Goal: Task Accomplishment & Management: Manage account settings

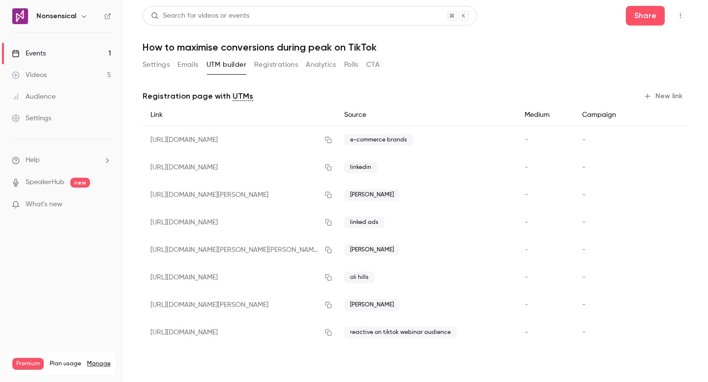
click at [161, 72] on button "Settings" at bounding box center [156, 65] width 27 height 16
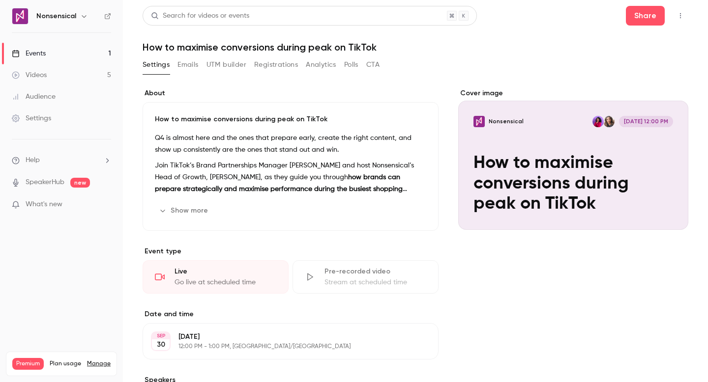
click at [193, 63] on button "Emails" at bounding box center [187, 65] width 21 height 16
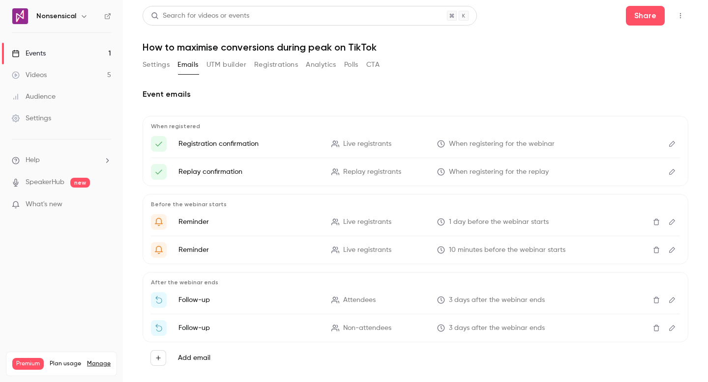
click at [227, 63] on button "UTM builder" at bounding box center [226, 65] width 40 height 16
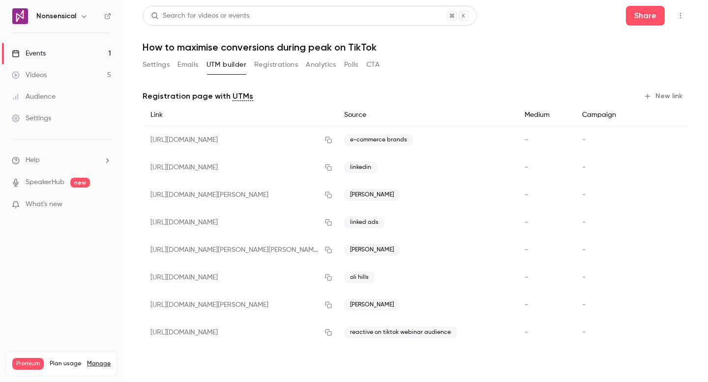
click at [269, 64] on button "Registrations" at bounding box center [276, 65] width 44 height 16
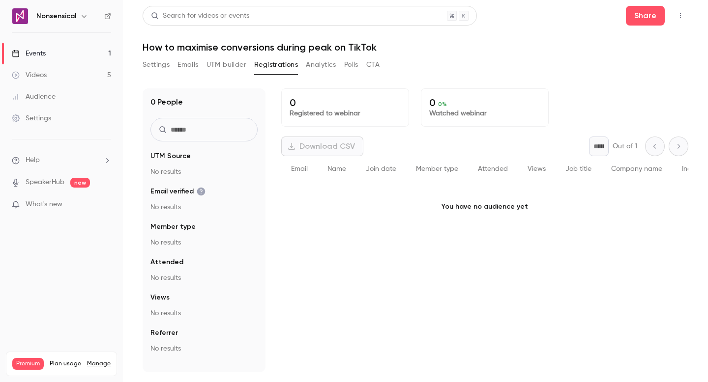
click at [64, 54] on link "Events 1" at bounding box center [61, 54] width 123 height 22
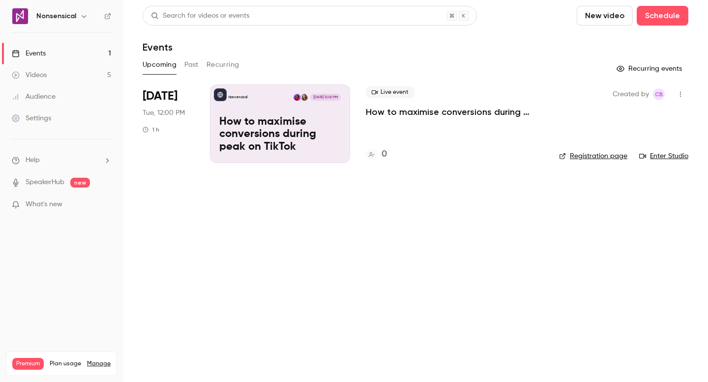
click at [77, 72] on link "Videos 5" at bounding box center [61, 75] width 123 height 22
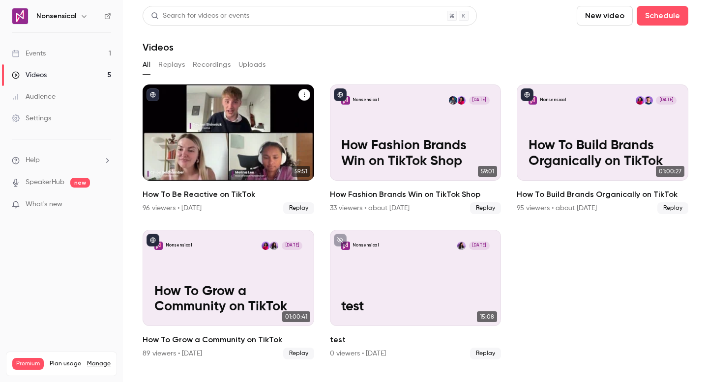
click at [273, 158] on p "How To Be Reactive on TikTok" at bounding box center [228, 153] width 148 height 31
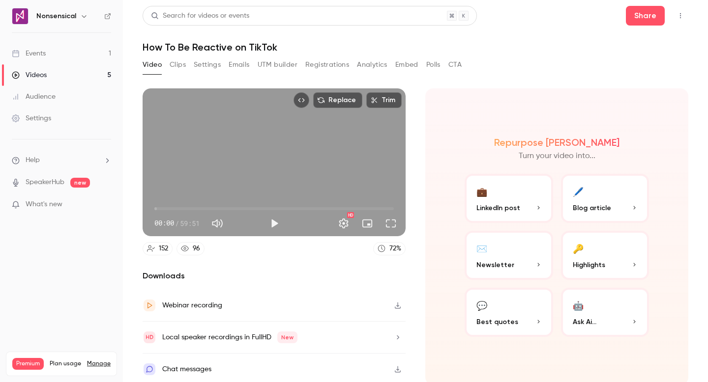
click at [233, 66] on button "Emails" at bounding box center [239, 65] width 21 height 16
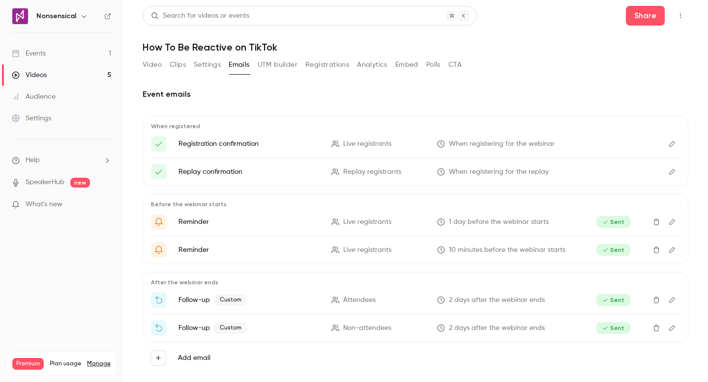
click at [69, 47] on link "Events 1" at bounding box center [61, 54] width 123 height 22
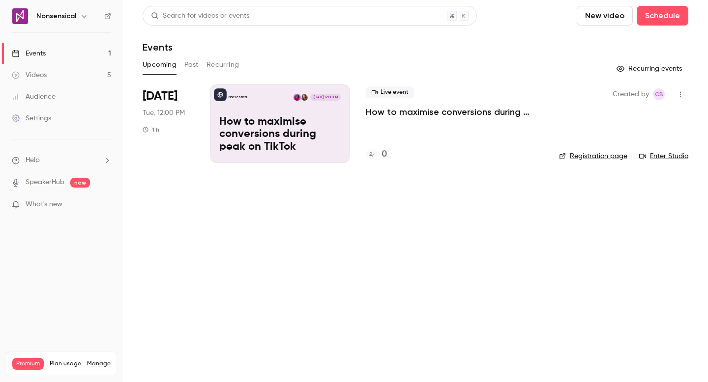
click at [679, 88] on button "button" at bounding box center [681, 95] width 16 height 16
click at [309, 126] on div at bounding box center [354, 191] width 708 height 382
click at [285, 131] on p "How to maximise conversions during peak on TikTok" at bounding box center [279, 135] width 121 height 38
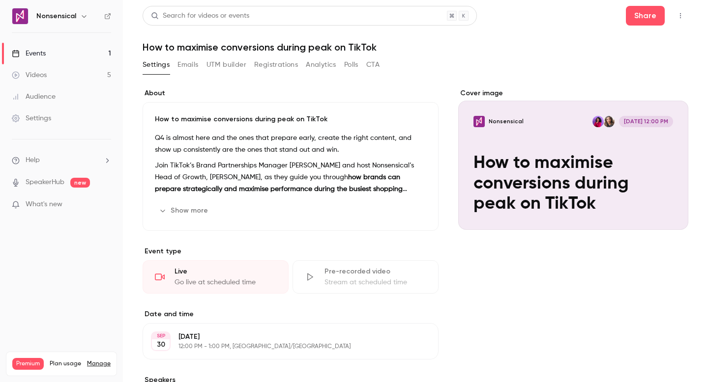
click at [260, 119] on p "How to maximise conversions during peak on TikTok" at bounding box center [290, 120] width 271 height 10
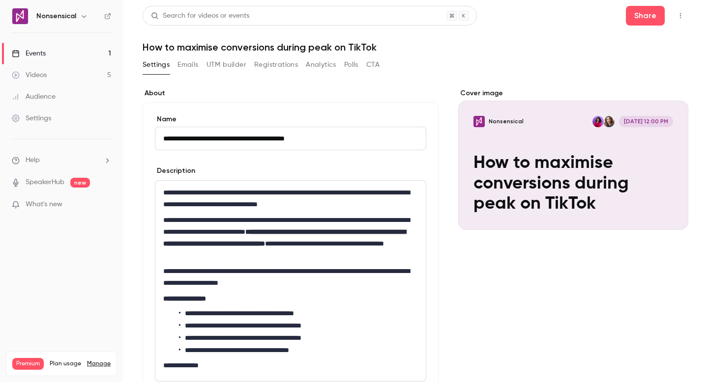
click at [297, 136] on input "**********" at bounding box center [290, 139] width 271 height 24
type input "**********"
click at [338, 150] on form "**********" at bounding box center [290, 266] width 271 height 303
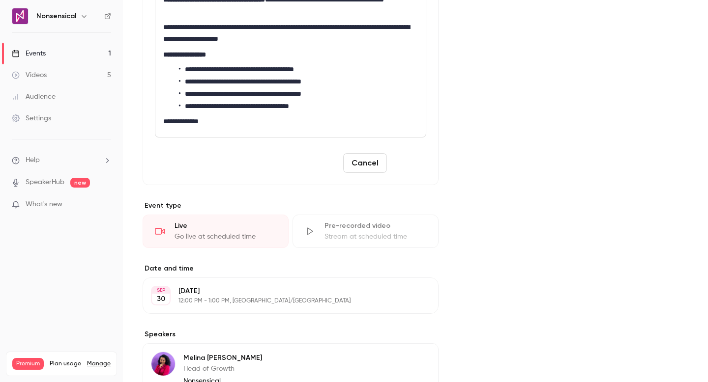
click at [403, 162] on button "Save" at bounding box center [408, 163] width 35 height 20
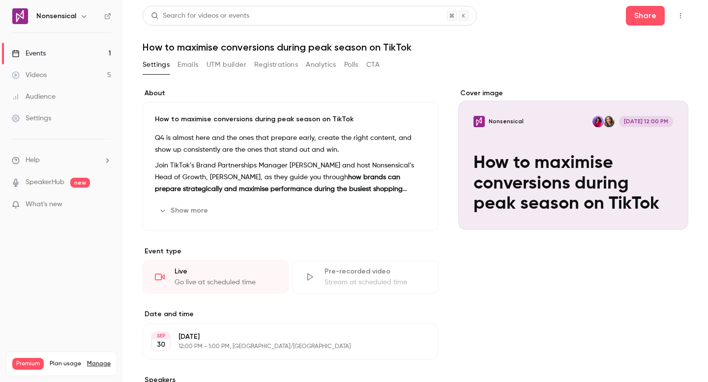
click at [62, 56] on link "Events 1" at bounding box center [61, 54] width 123 height 22
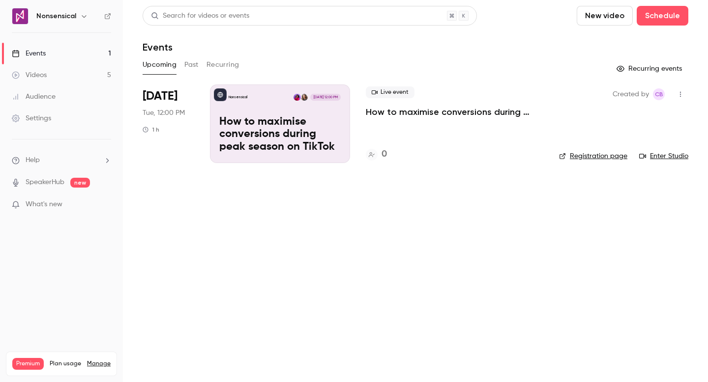
click at [259, 88] on div "Nonsensical Sep 30, 12:00 PM How to maximise conversions during peak season on …" at bounding box center [280, 124] width 140 height 79
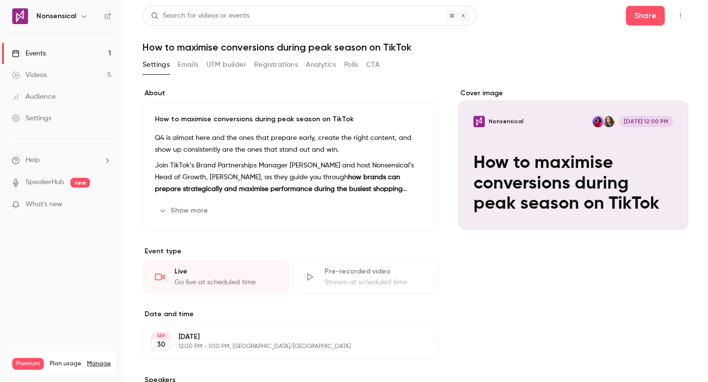
click at [320, 68] on button "Analytics" at bounding box center [321, 65] width 30 height 16
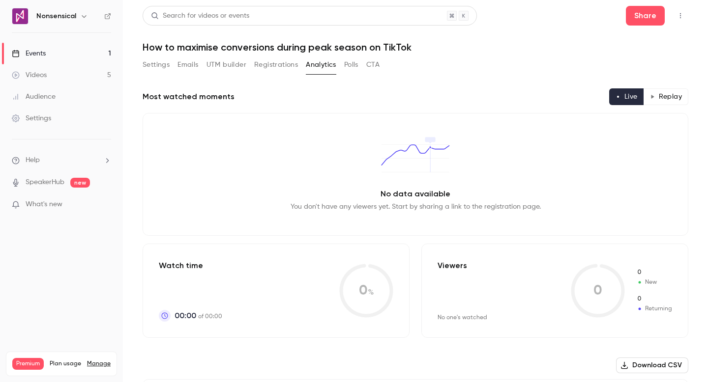
click at [287, 66] on button "Registrations" at bounding box center [276, 65] width 44 height 16
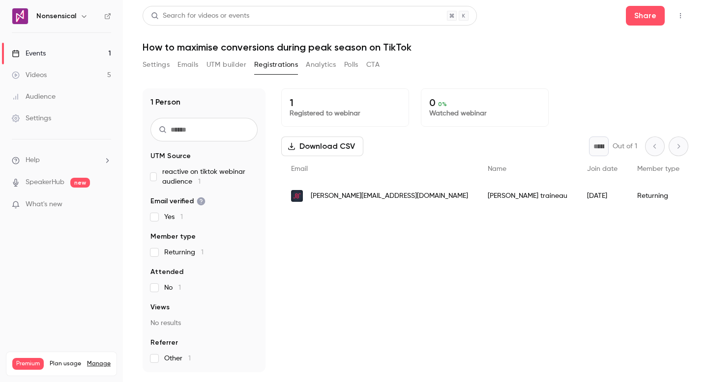
click at [161, 61] on button "Settings" at bounding box center [156, 65] width 27 height 16
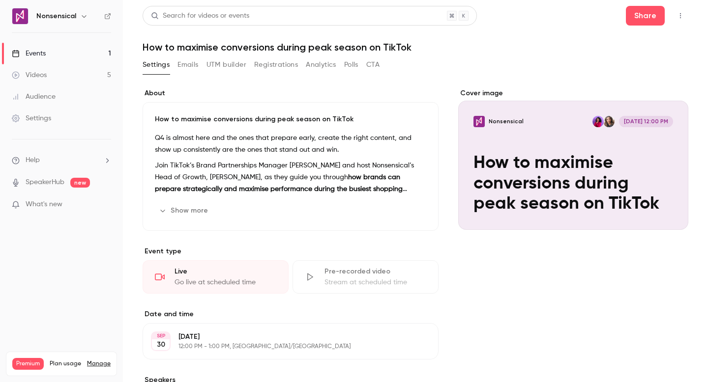
click at [233, 63] on button "UTM builder" at bounding box center [226, 65] width 40 height 16
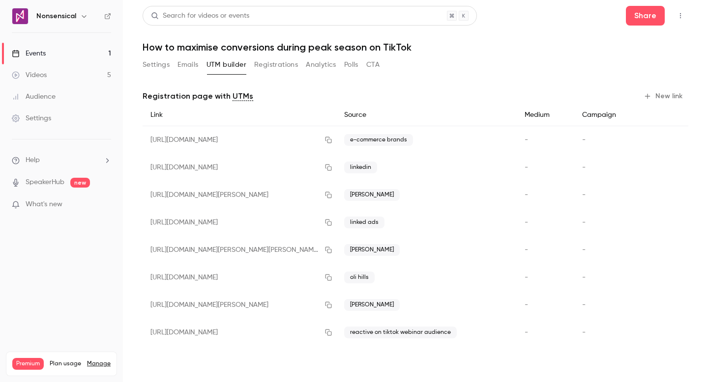
click at [666, 97] on button "New link" at bounding box center [664, 96] width 49 height 16
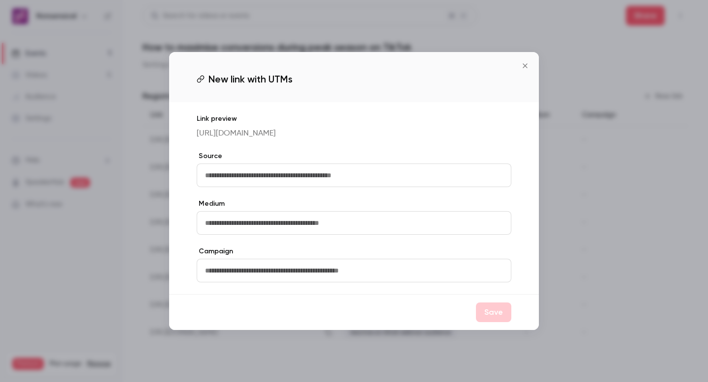
click at [358, 176] on input "text" at bounding box center [354, 176] width 315 height 24
type input "**********"
click at [439, 156] on div "**********" at bounding box center [354, 198] width 370 height 192
click at [488, 315] on button "Save" at bounding box center [493, 313] width 35 height 20
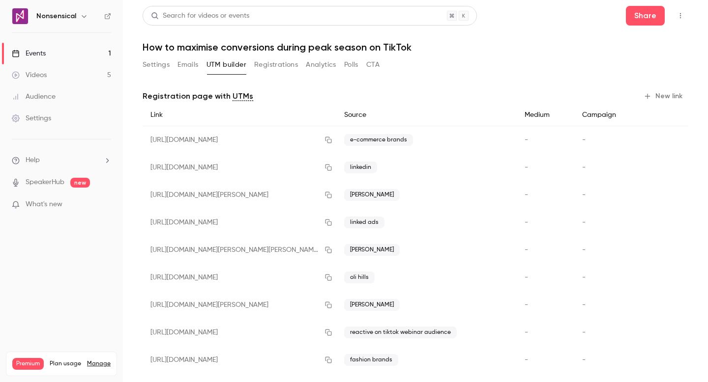
scroll to position [13, 0]
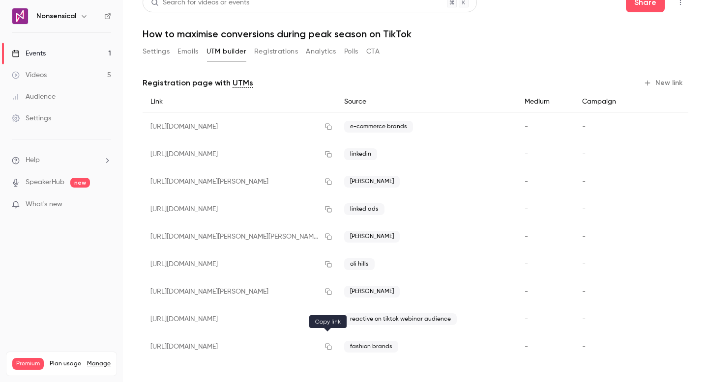
click at [327, 349] on icon "button" at bounding box center [328, 347] width 8 height 7
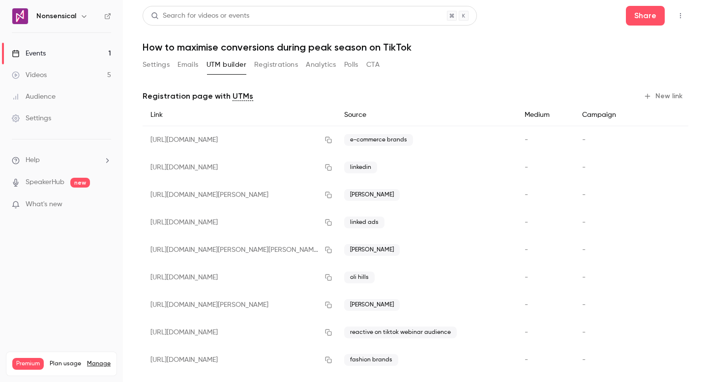
click at [91, 57] on link "Events 1" at bounding box center [61, 54] width 123 height 22
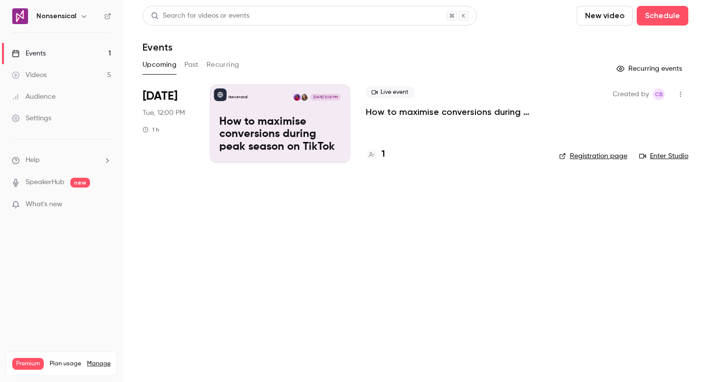
click at [369, 130] on div "Live event How to maximise conversions during peak season on TikTok 1" at bounding box center [454, 124] width 177 height 79
click at [378, 163] on div "Live event How to maximise conversions during peak season on TikTok 1" at bounding box center [454, 124] width 177 height 79
click at [381, 158] on h4 "1" at bounding box center [382, 154] width 3 height 13
